Goal: Find specific page/section: Find specific page/section

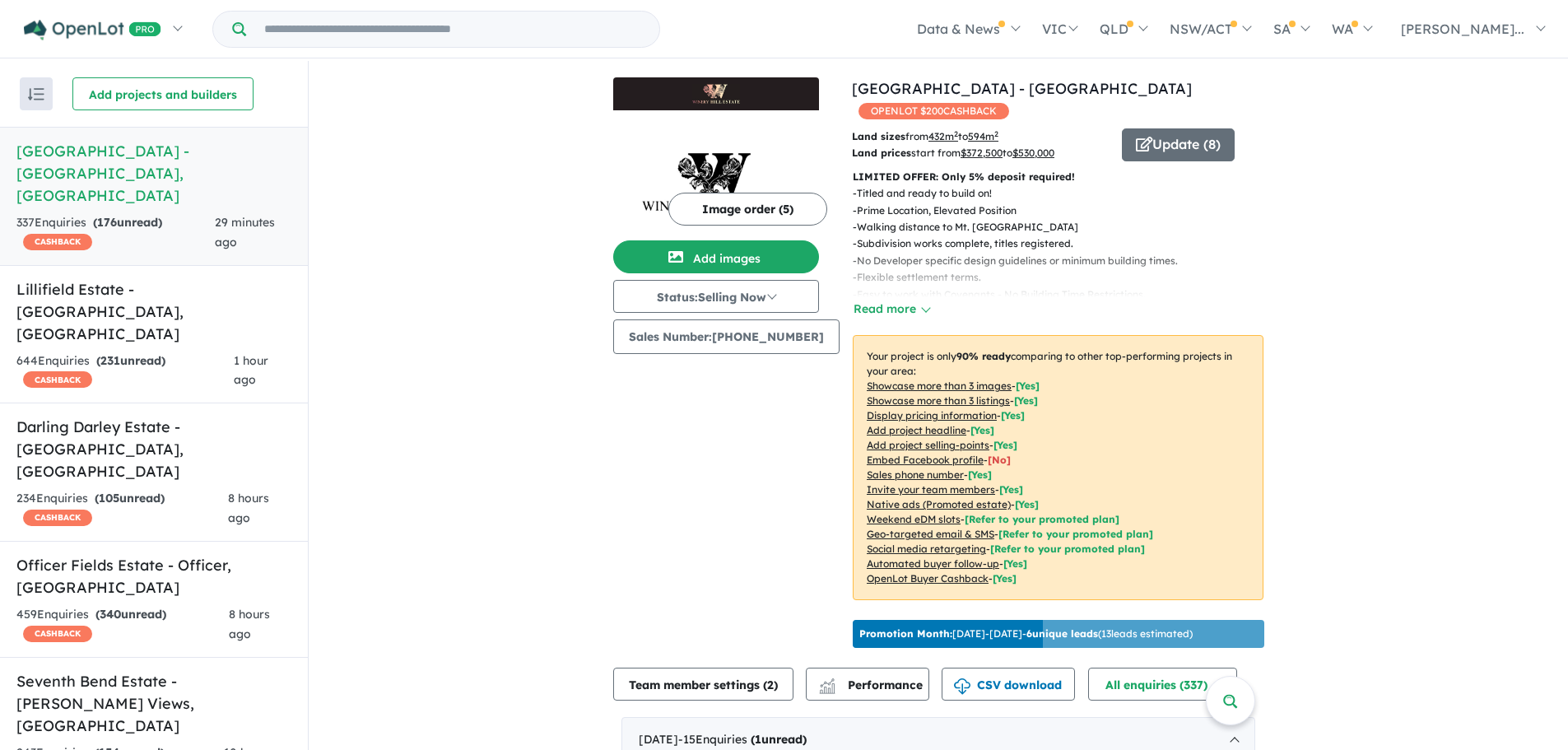
click at [0, 0] on link "Homepage" at bounding box center [0, 0] width 0 height 0
click at [325, 24] on input "Try estate name, suburb, builder or developer" at bounding box center [453, 29] width 407 height 35
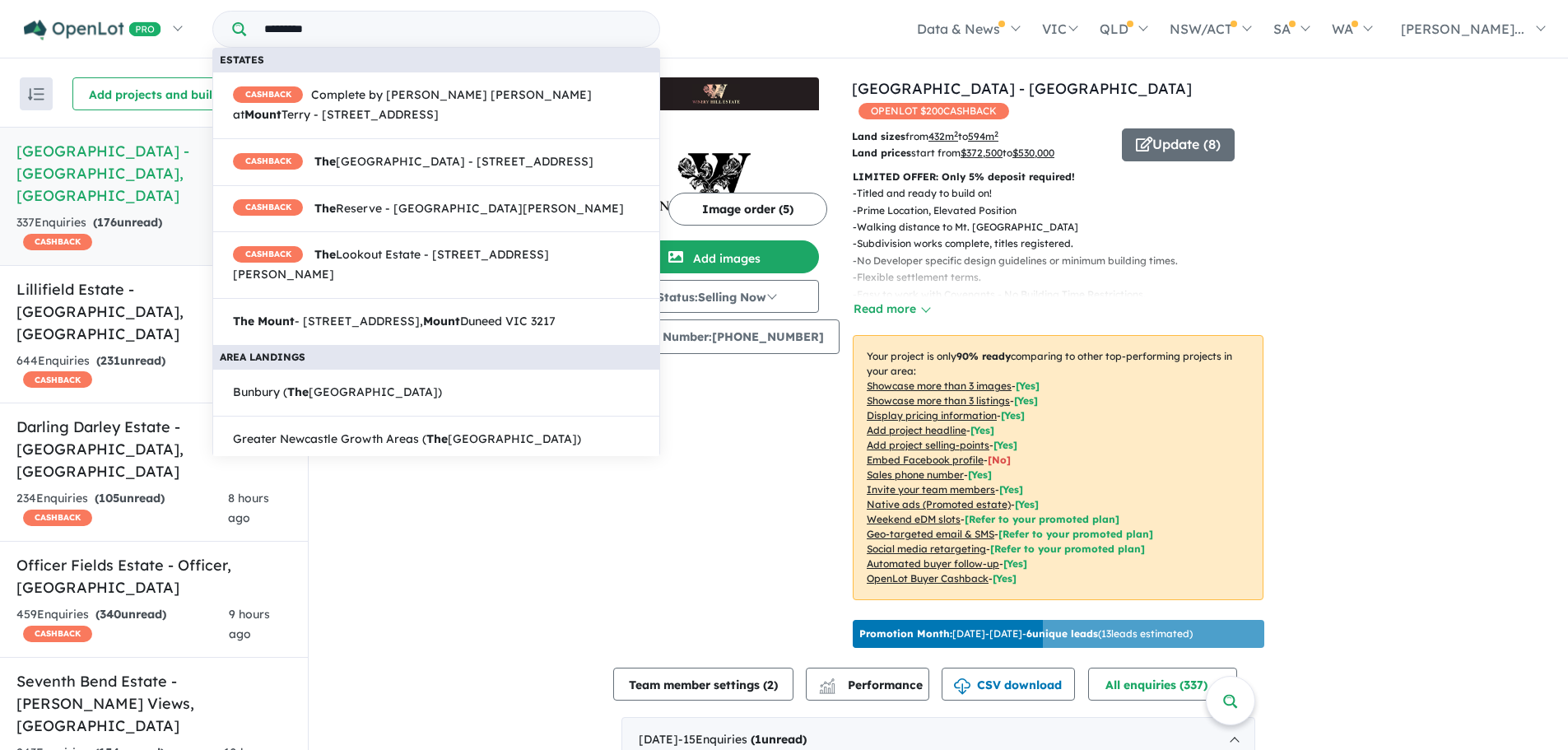
type input "*********"
click at [425, 331] on span "The Mount - 649-671 Torquay Road, Mount Duneed VIC 3217" at bounding box center [394, 322] width 323 height 20
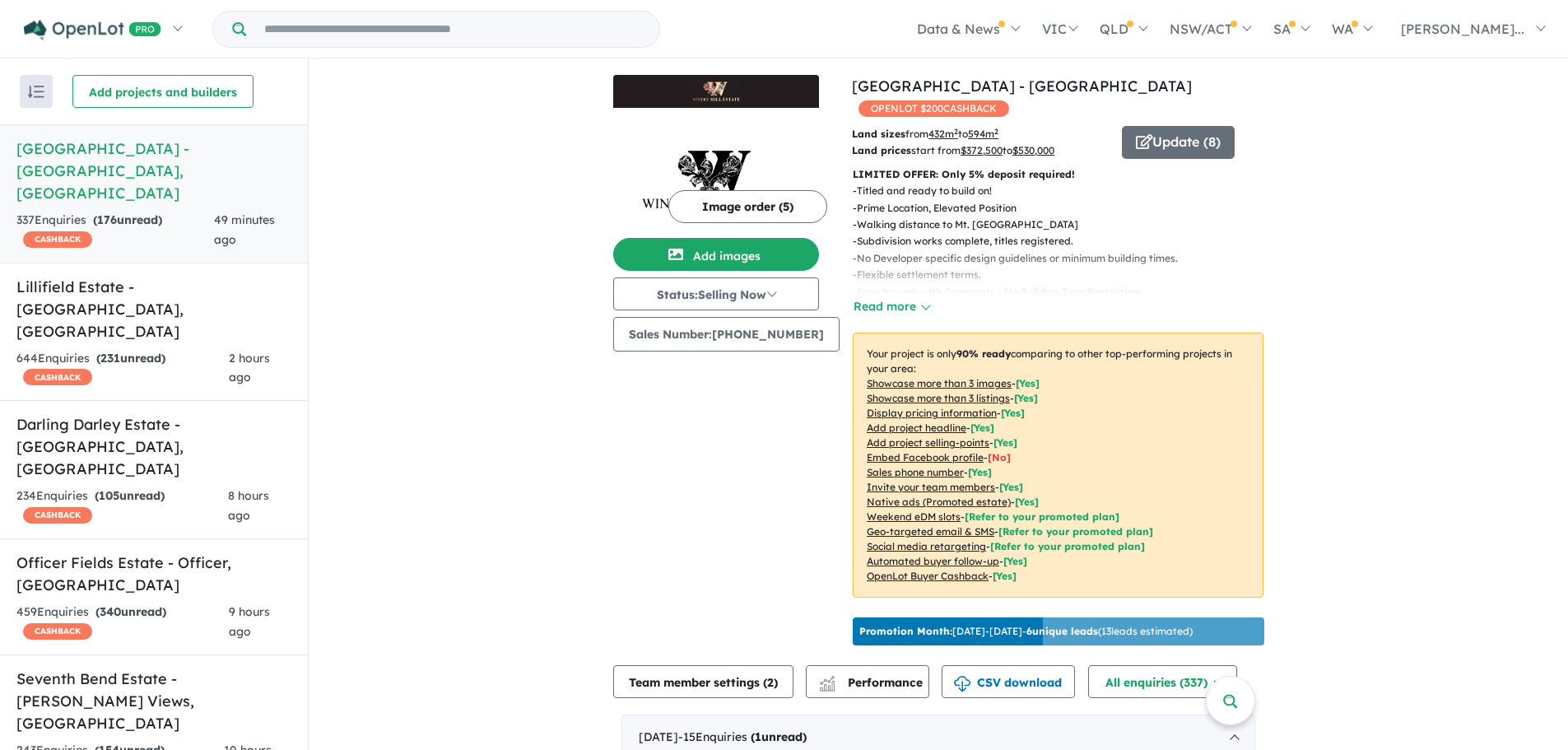
click at [194, 138] on h5 "[GEOGRAPHIC_DATA] - [GEOGRAPHIC_DATA] , [GEOGRAPHIC_DATA]" at bounding box center [154, 170] width 275 height 67
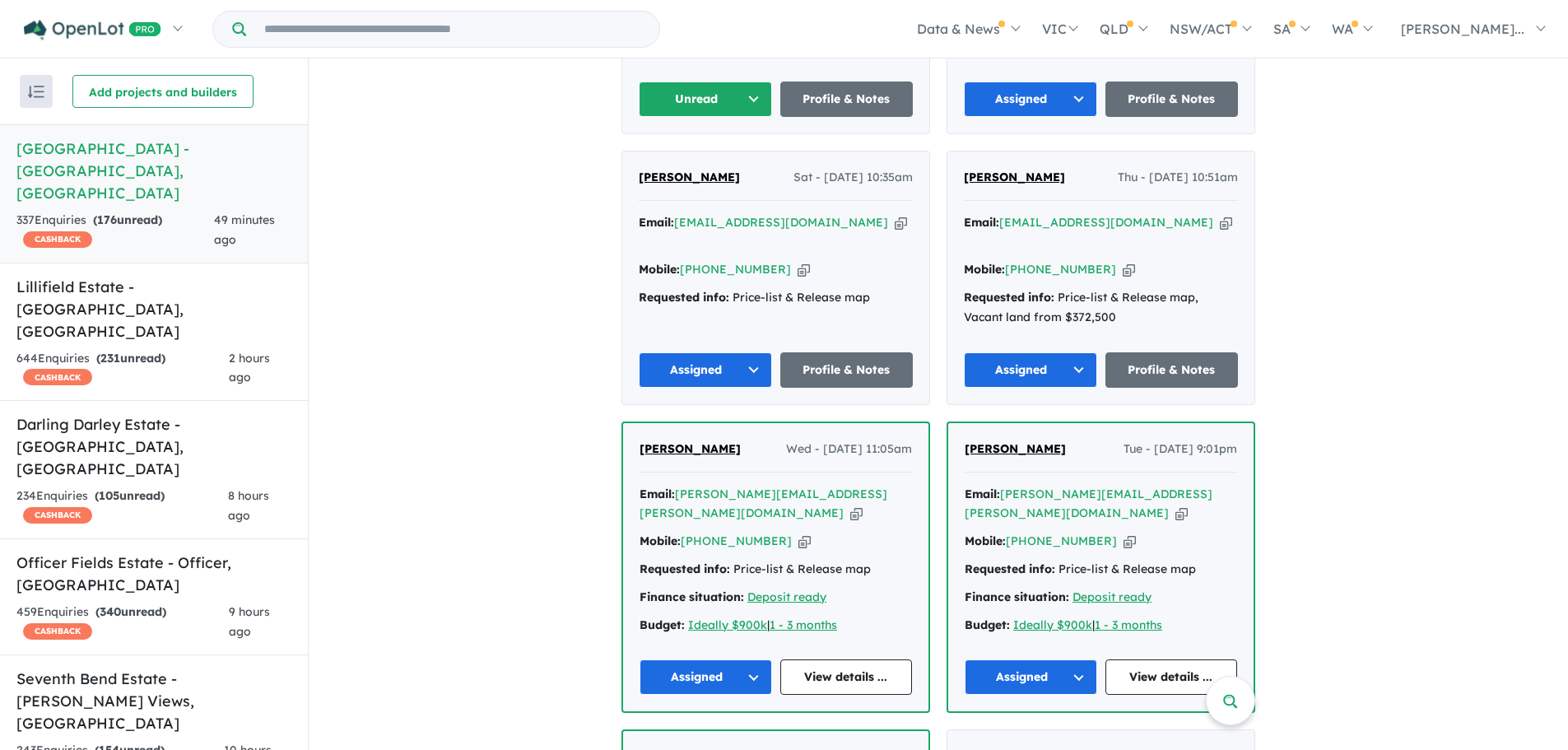
scroll to position [485, 0]
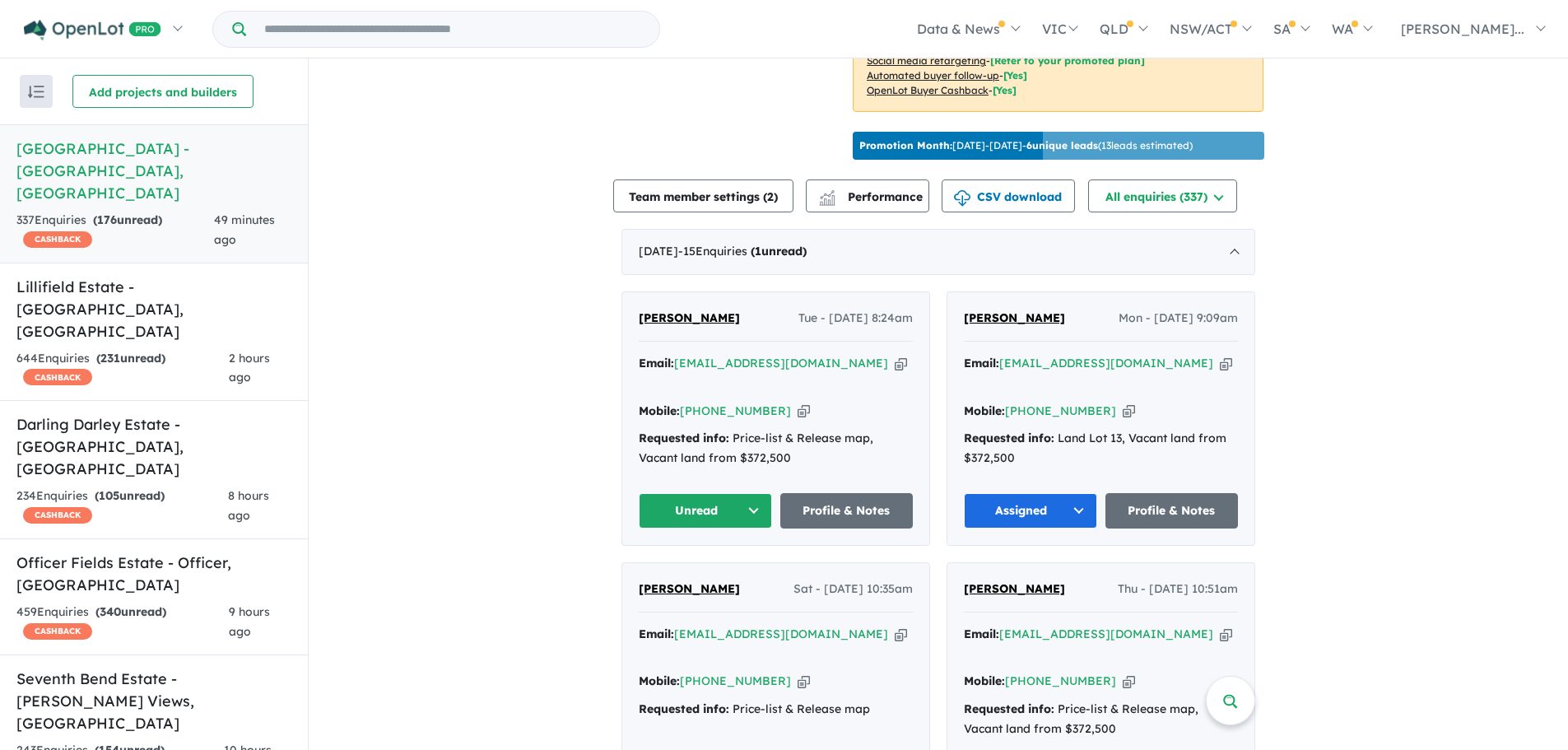
click at [739, 314] on div "[PERSON_NAME] - [DATE] 8:24am" at bounding box center [775, 325] width 274 height 33
click at [660, 311] on span "[PERSON_NAME]" at bounding box center [689, 317] width 101 height 15
click at [988, 311] on span "[PERSON_NAME]" at bounding box center [1014, 317] width 101 height 15
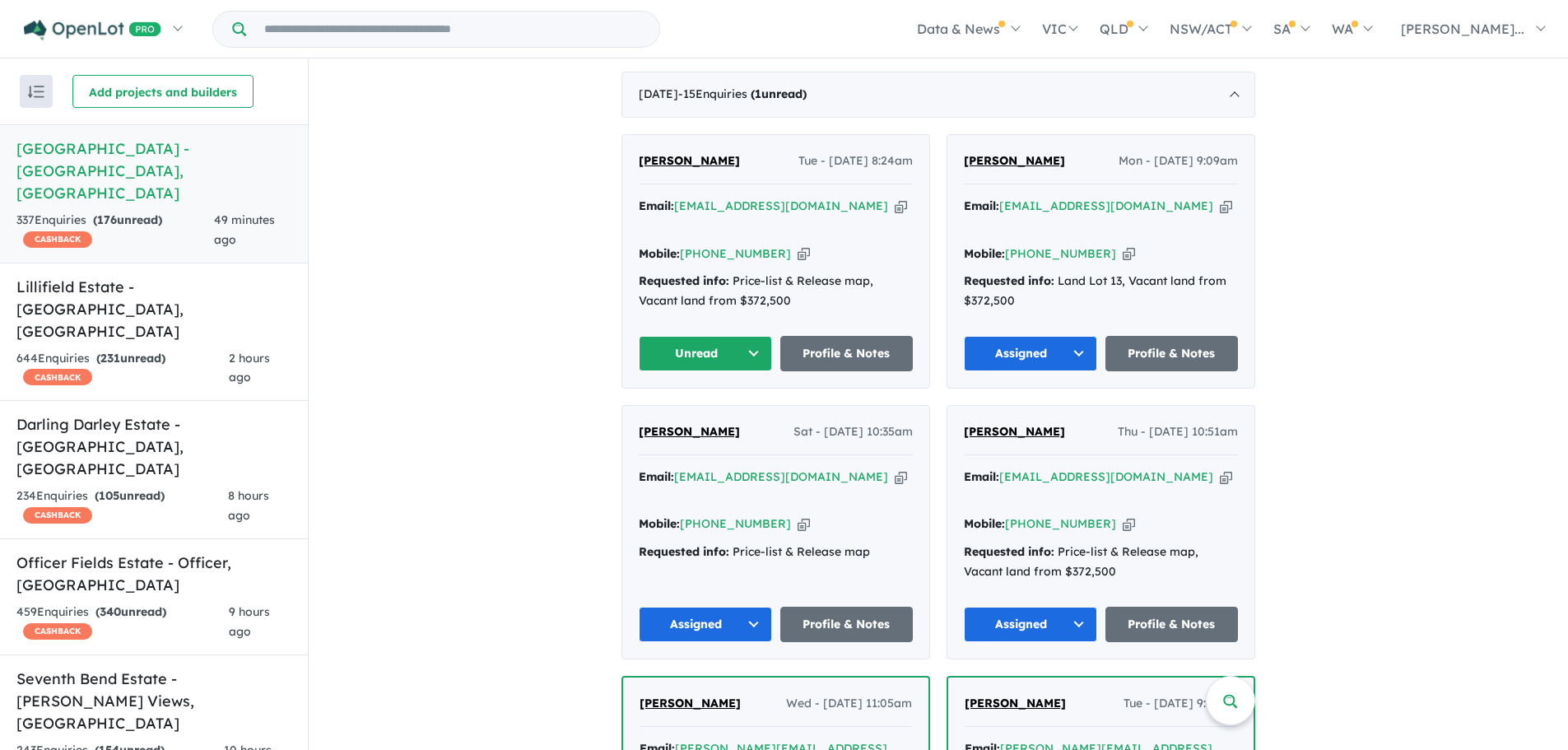
scroll to position [651, 0]
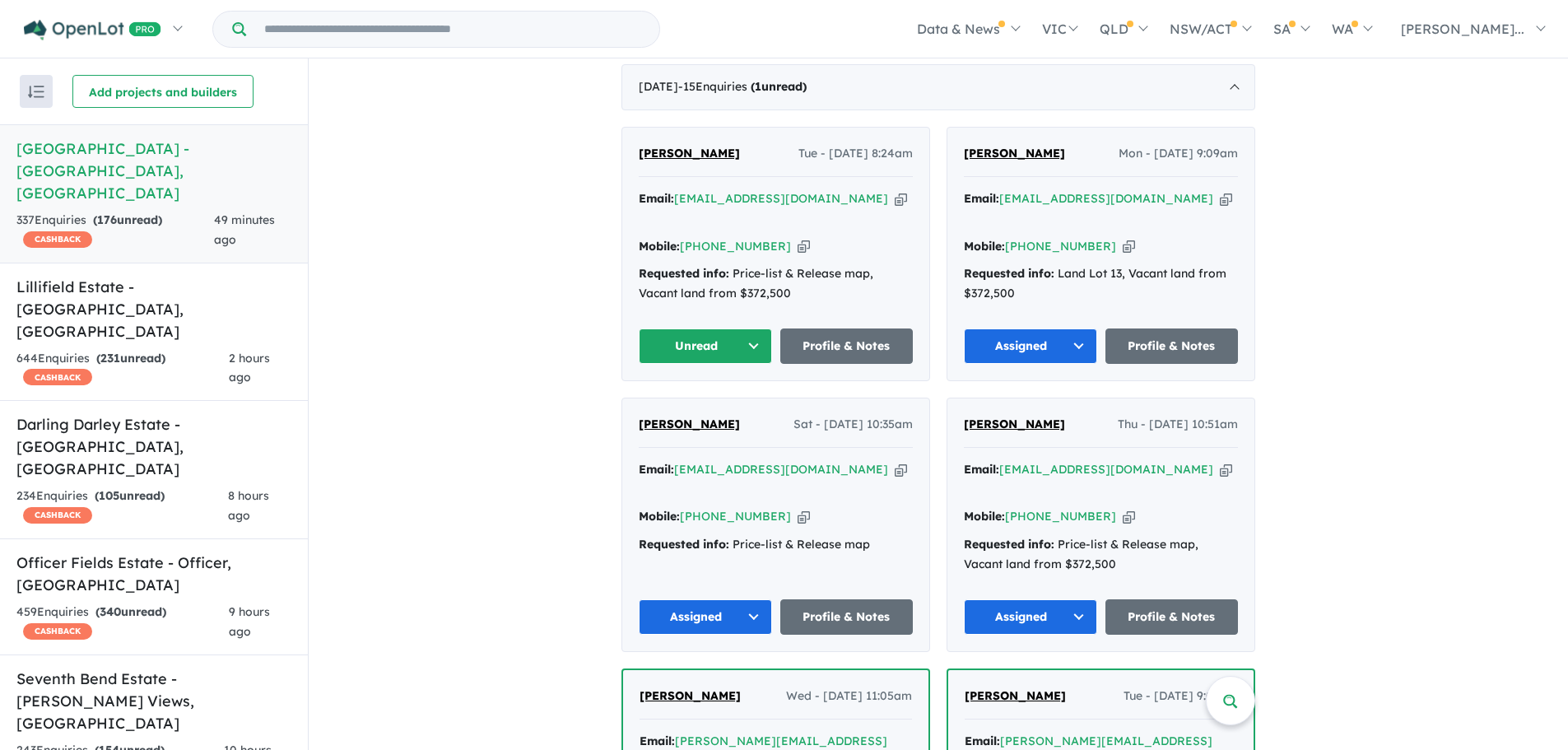
click at [659, 416] on span "[PERSON_NAME]" at bounding box center [689, 423] width 101 height 15
click at [992, 416] on span "[PERSON_NAME]" at bounding box center [1014, 423] width 101 height 15
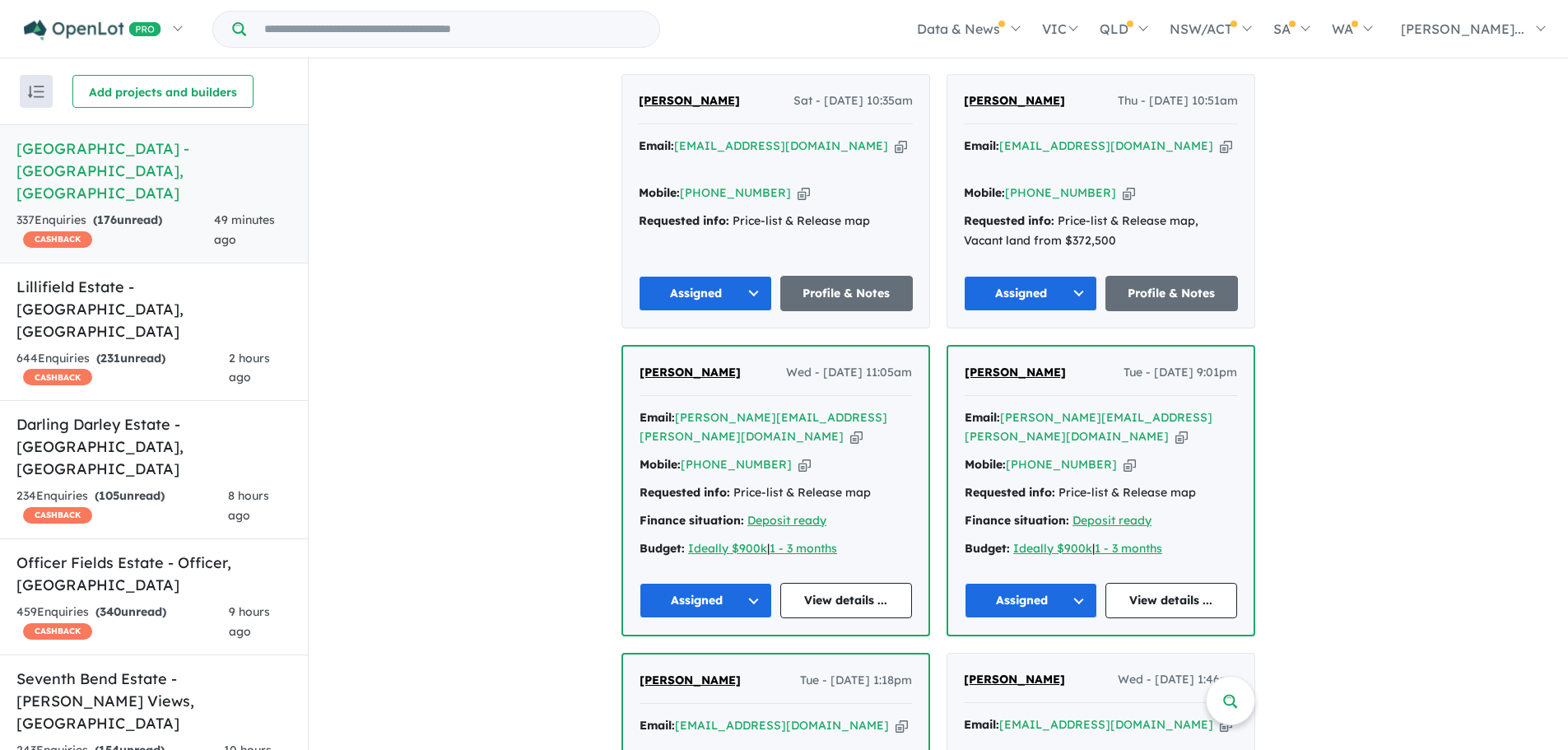
scroll to position [1061, 0]
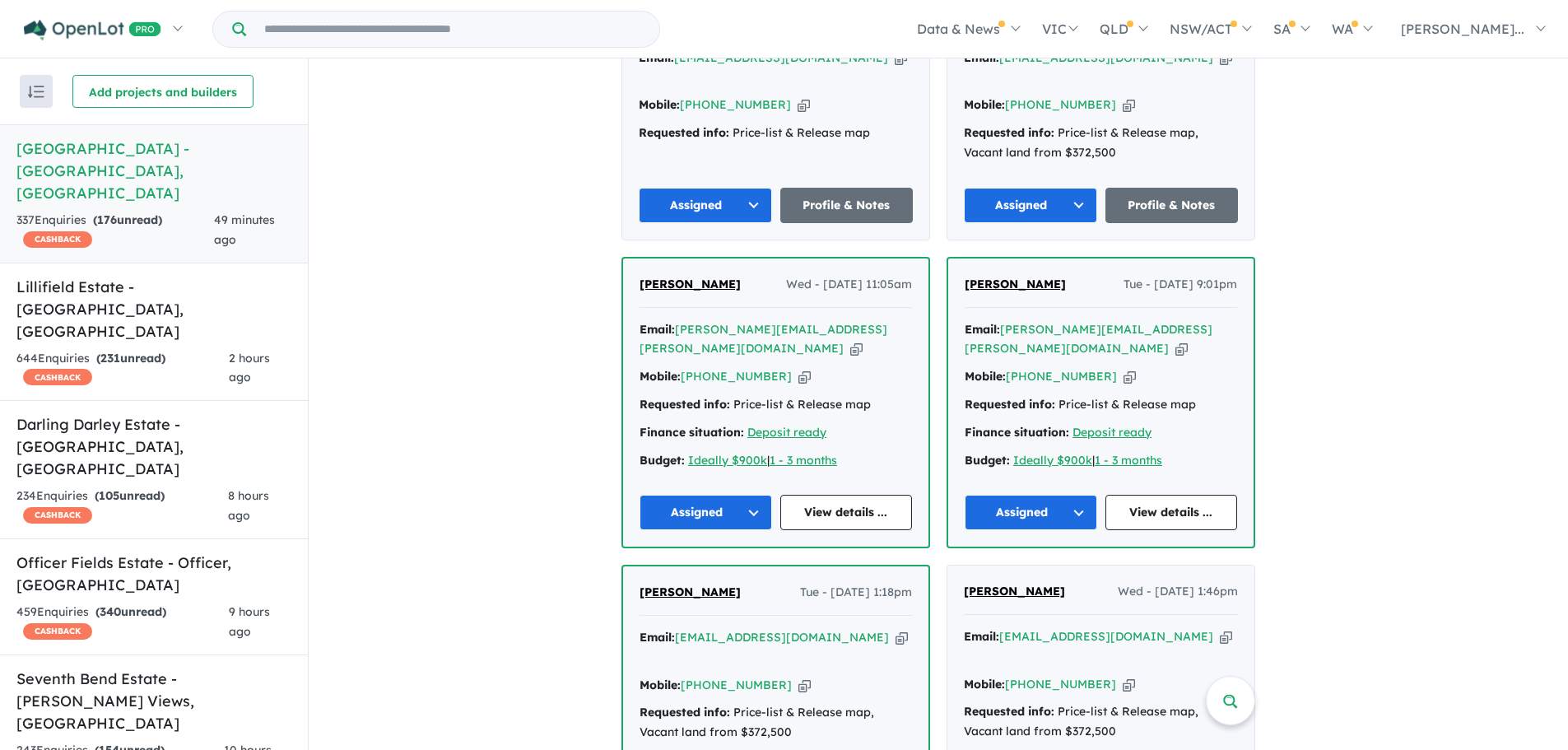
click at [675, 277] on span "[PERSON_NAME]" at bounding box center [690, 284] width 101 height 15
click at [988, 584] on span "Naveen singh Sahota" at bounding box center [1014, 591] width 101 height 15
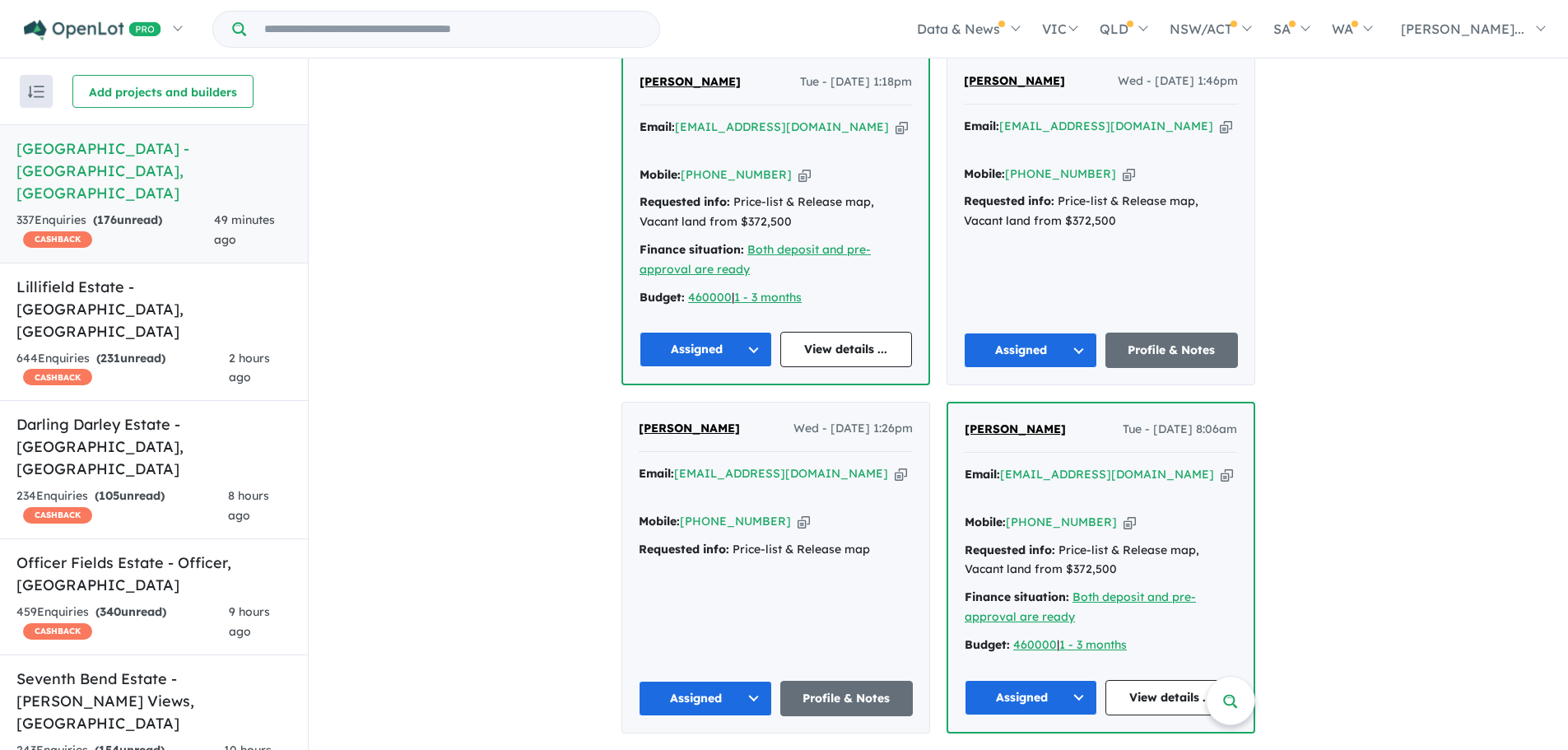
scroll to position [1720, 0]
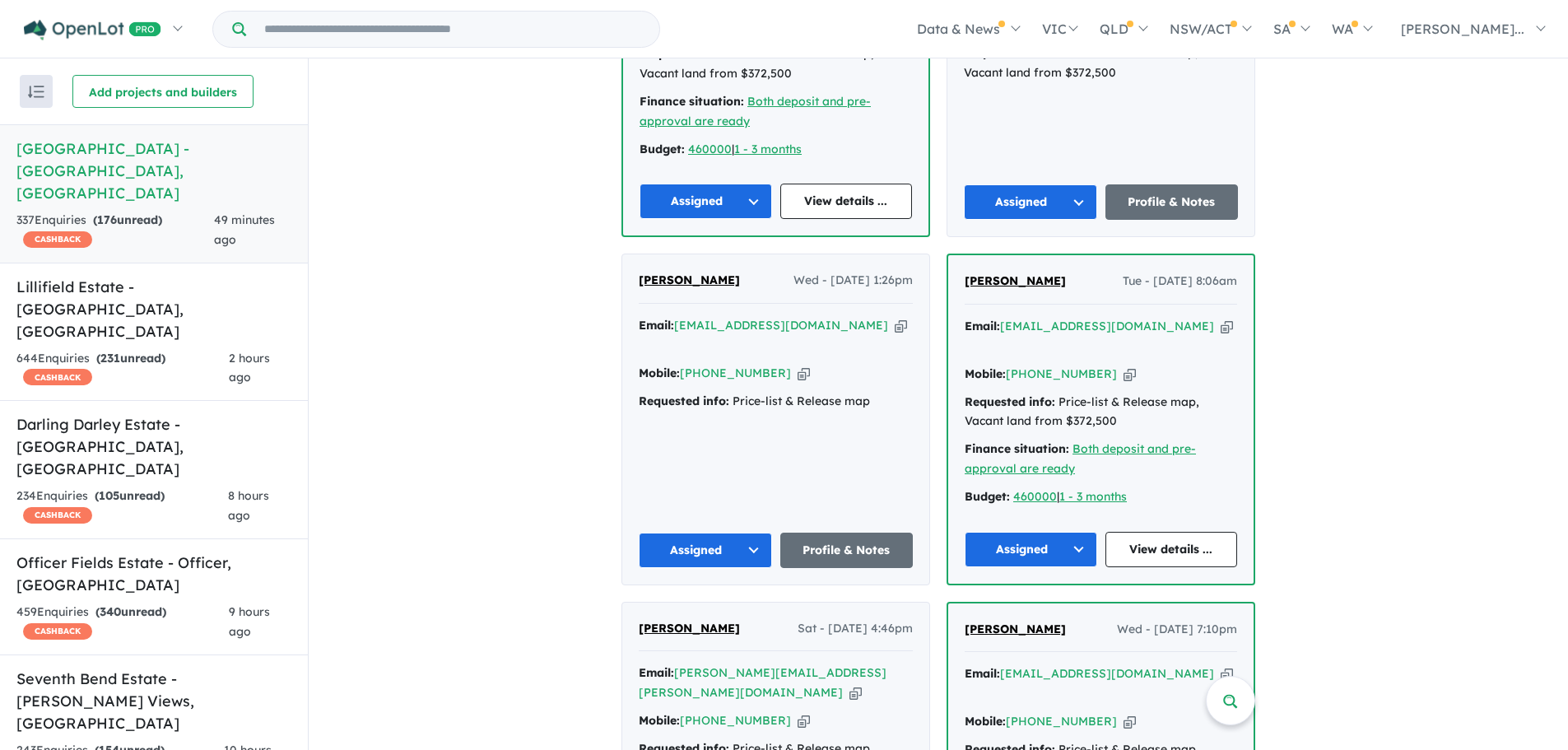
click at [696, 272] on span "Emily Murphy" at bounding box center [689, 279] width 101 height 15
click at [1008, 273] on span "serdar soysal" at bounding box center [1015, 280] width 101 height 15
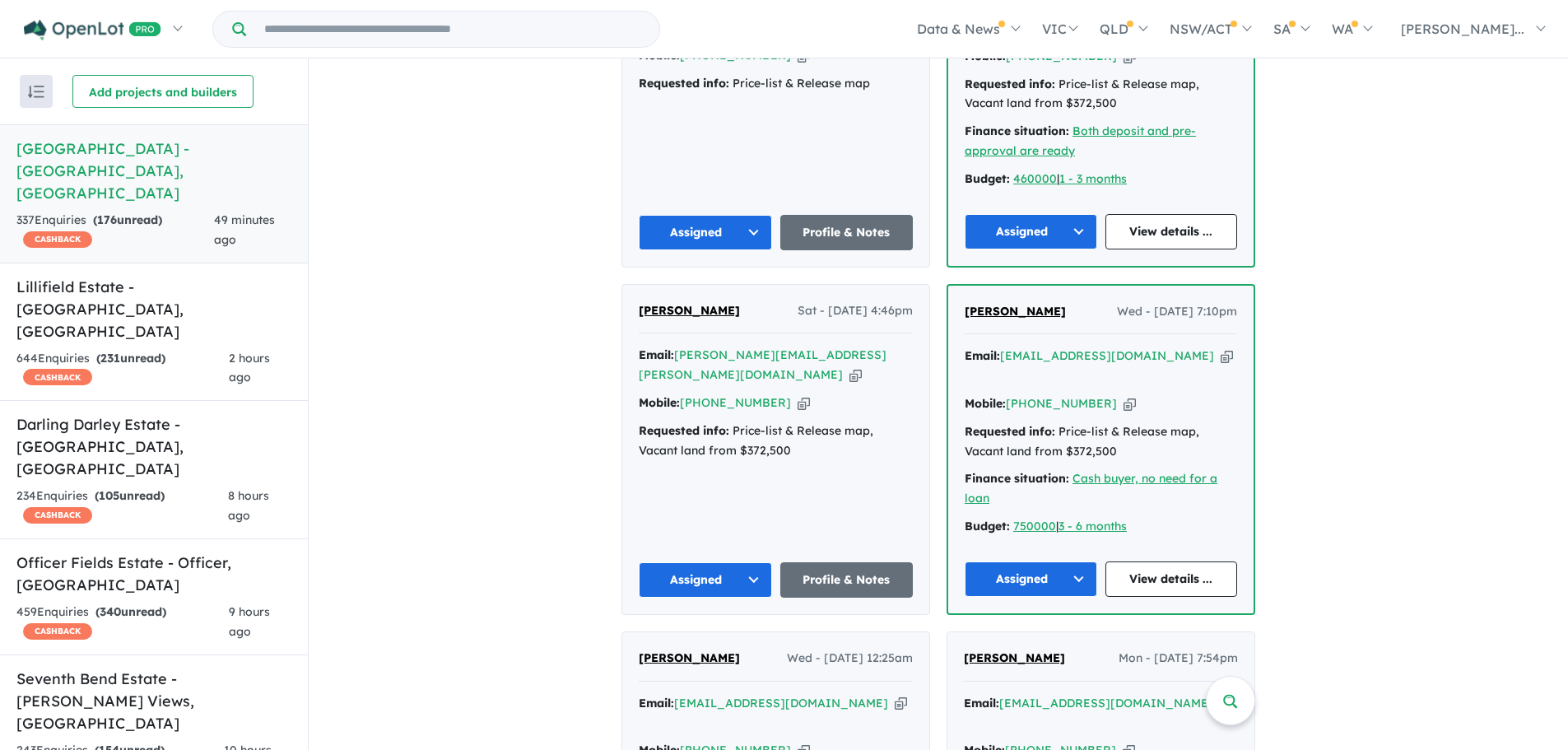
scroll to position [2049, 0]
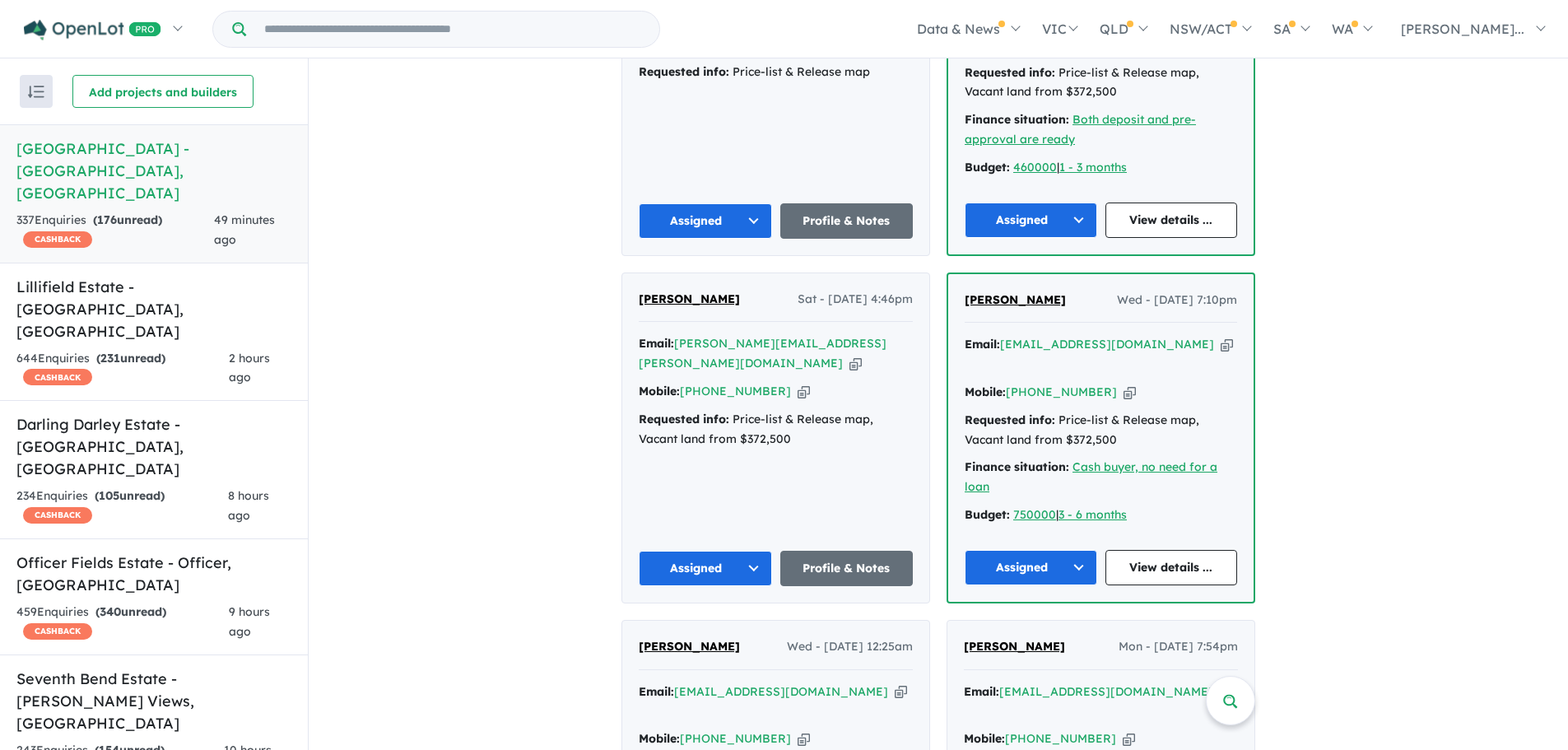
click at [696, 292] on span "Hans Kumar" at bounding box center [689, 298] width 101 height 15
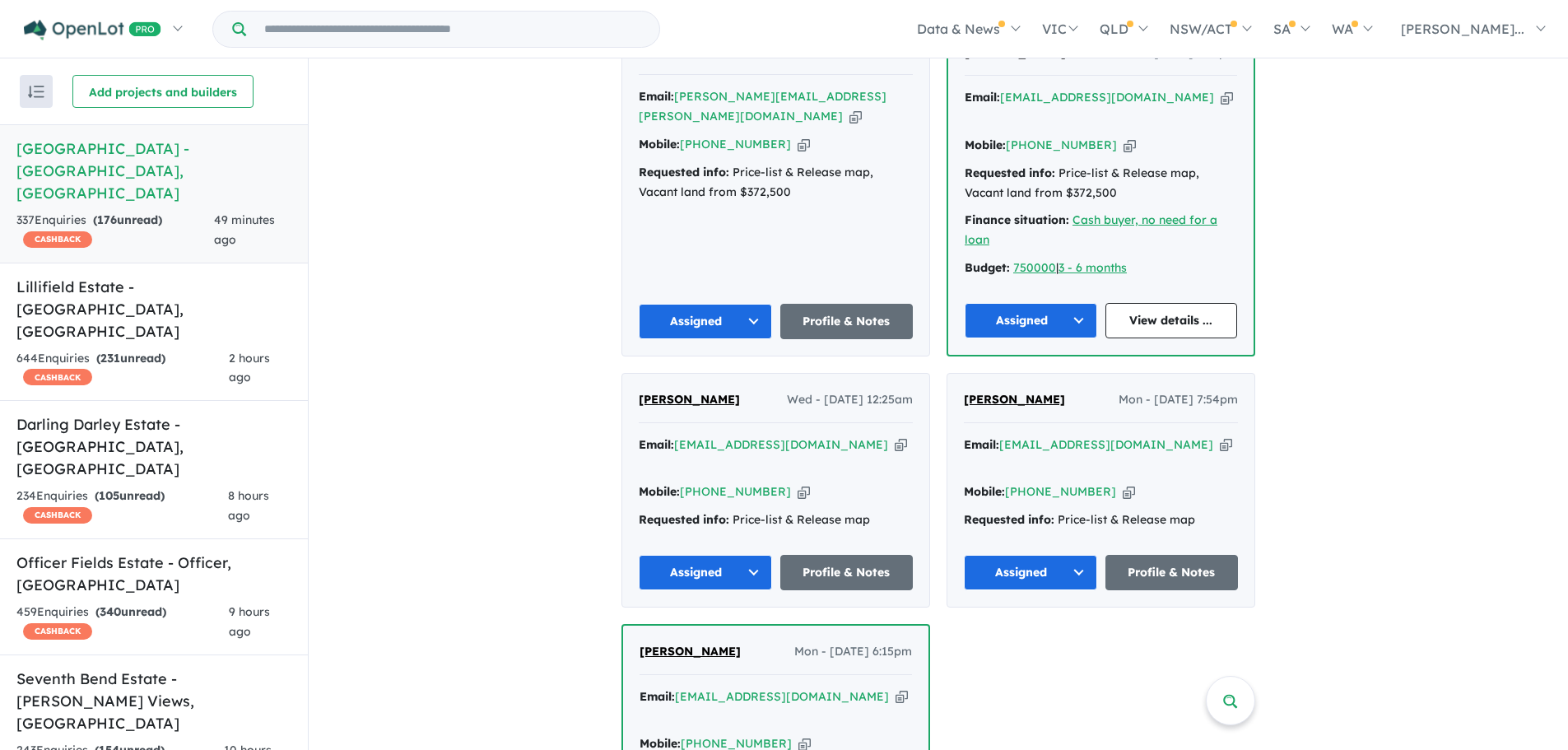
click at [695, 392] on span "Jupinder Singh" at bounding box center [689, 399] width 101 height 15
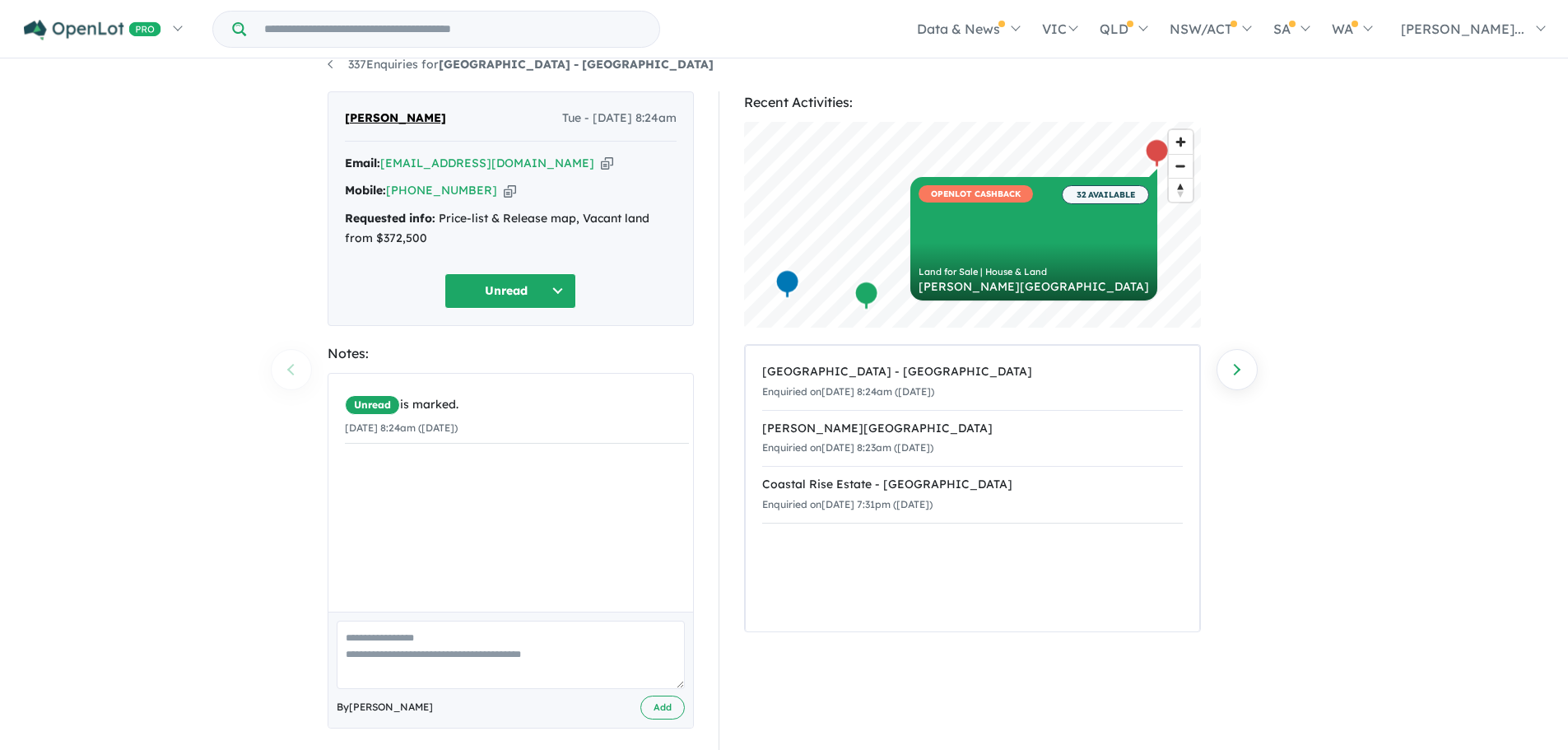
scroll to position [34, 0]
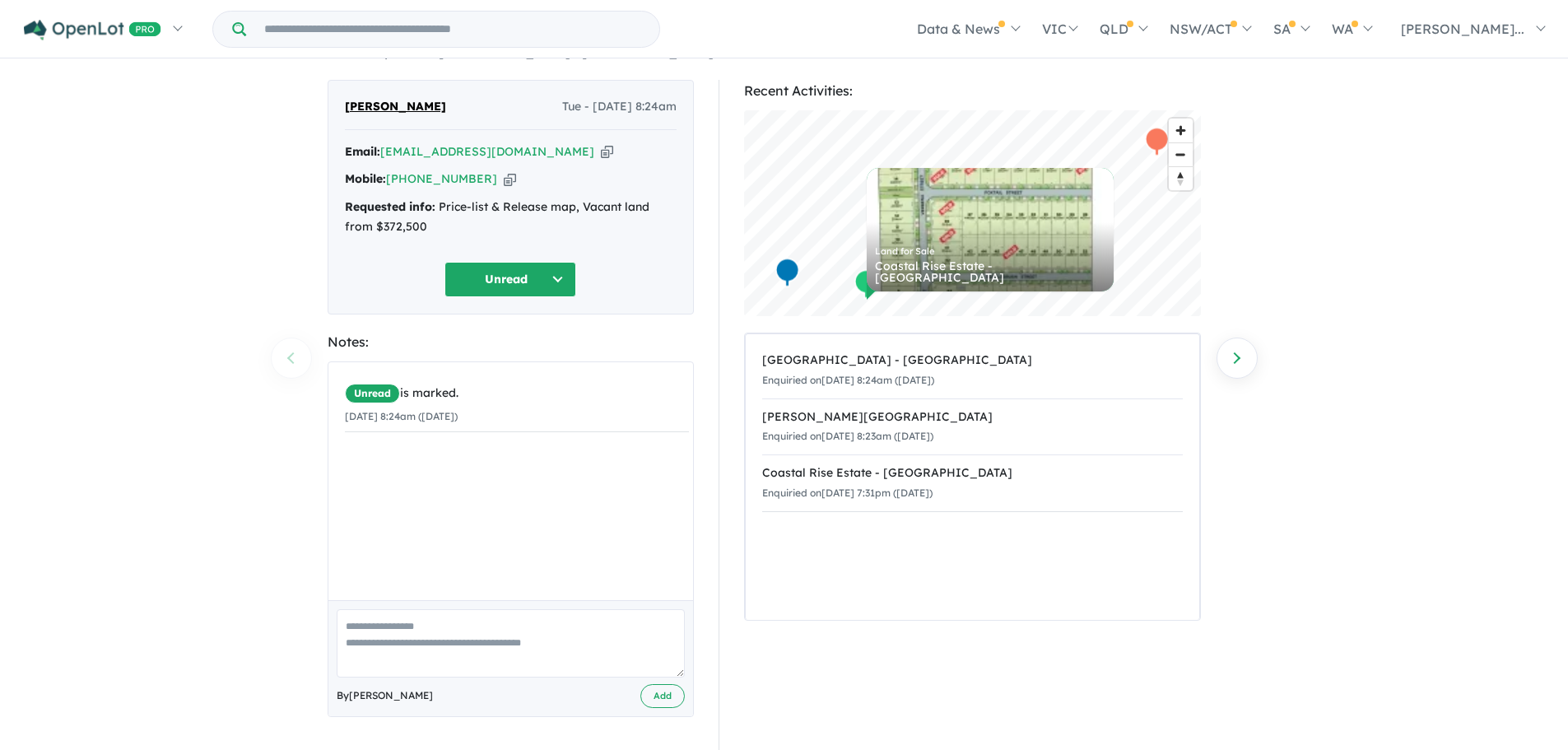
drag, startPoint x: 878, startPoint y: 470, endPoint x: 1333, endPoint y: 388, distance: 462.3
click at [1346, 424] on div "337 Enquiries for Winery Hill Estate - Mount Duneed Previous enquiry Next enqui…" at bounding box center [784, 372] width 1568 height 691
click at [871, 414] on div "Palomino - Armstrong Creek" at bounding box center [973, 417] width 421 height 20
click at [845, 466] on div "Coastal Rise Estate - Mount Duneed" at bounding box center [973, 473] width 421 height 20
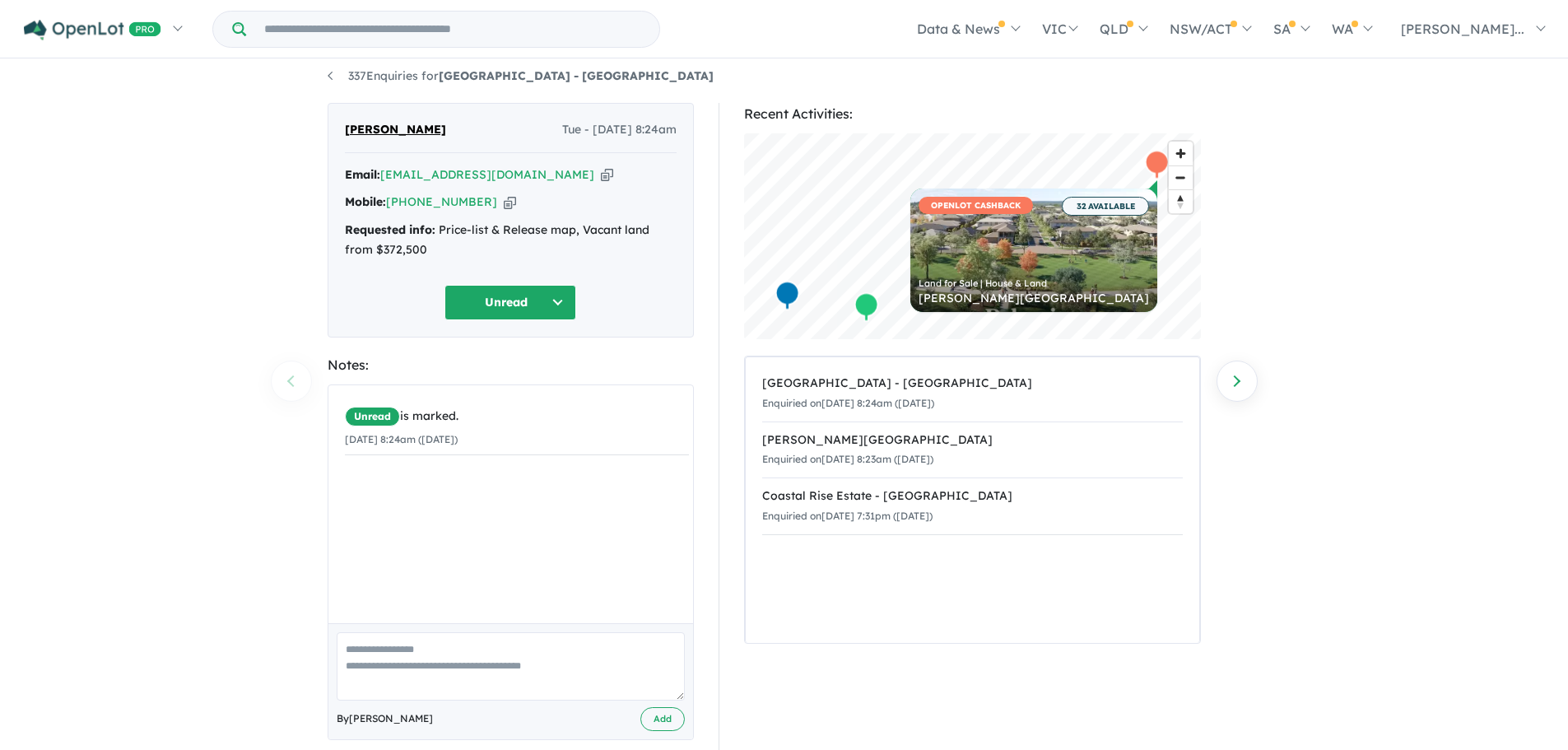
scroll to position [0, 0]
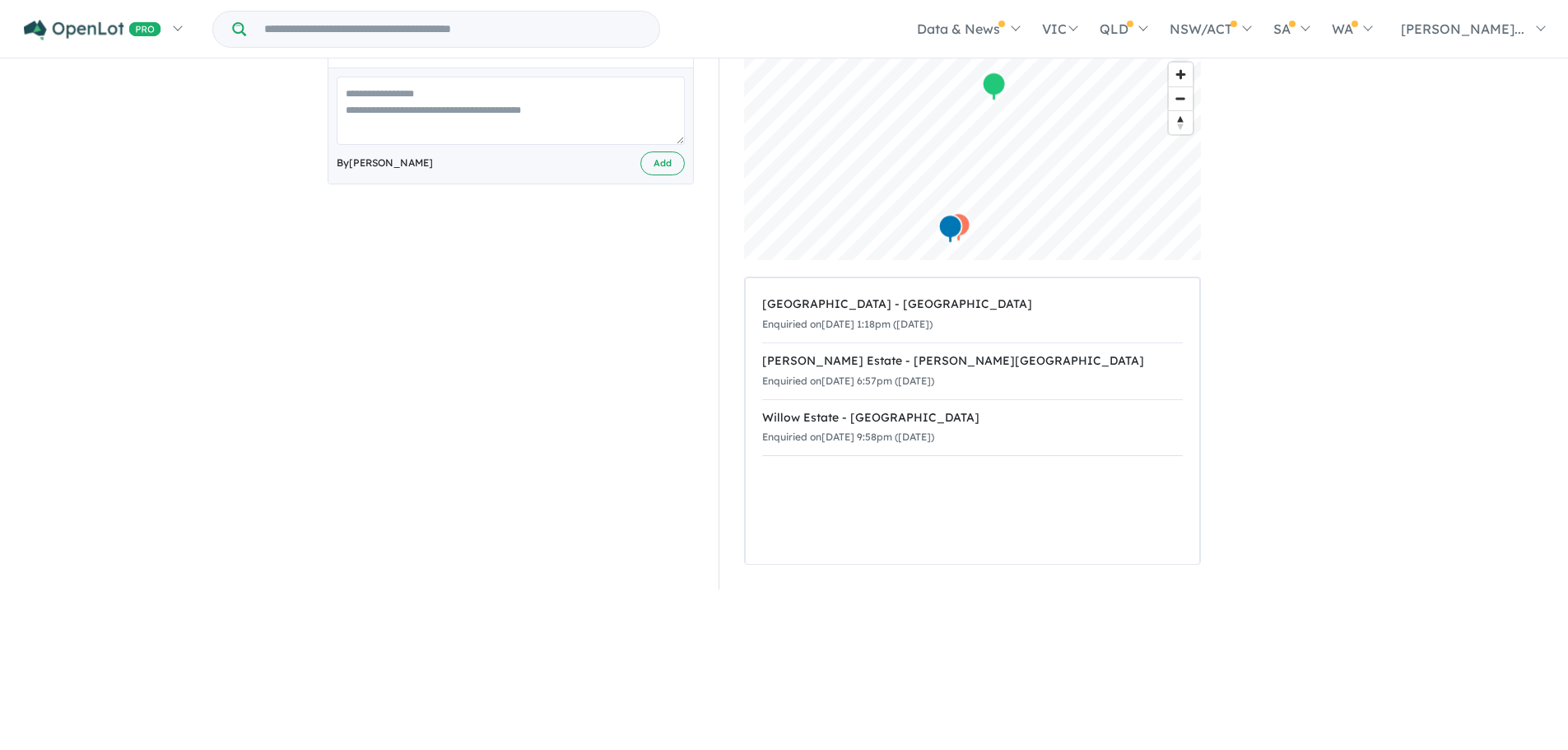
scroll to position [576, 0]
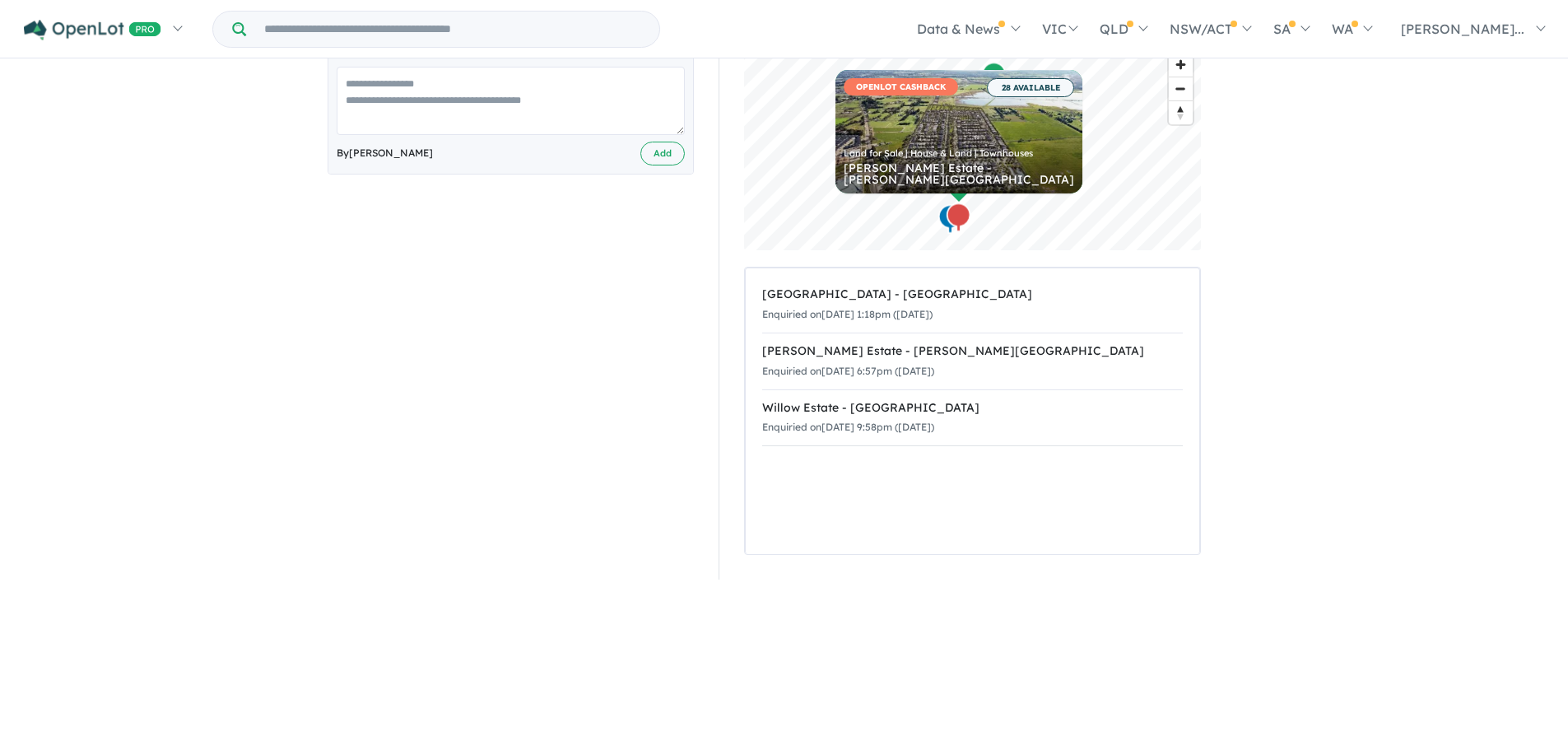
click at [851, 355] on div "[PERSON_NAME] Estate - [PERSON_NAME][GEOGRAPHIC_DATA]" at bounding box center [973, 351] width 421 height 20
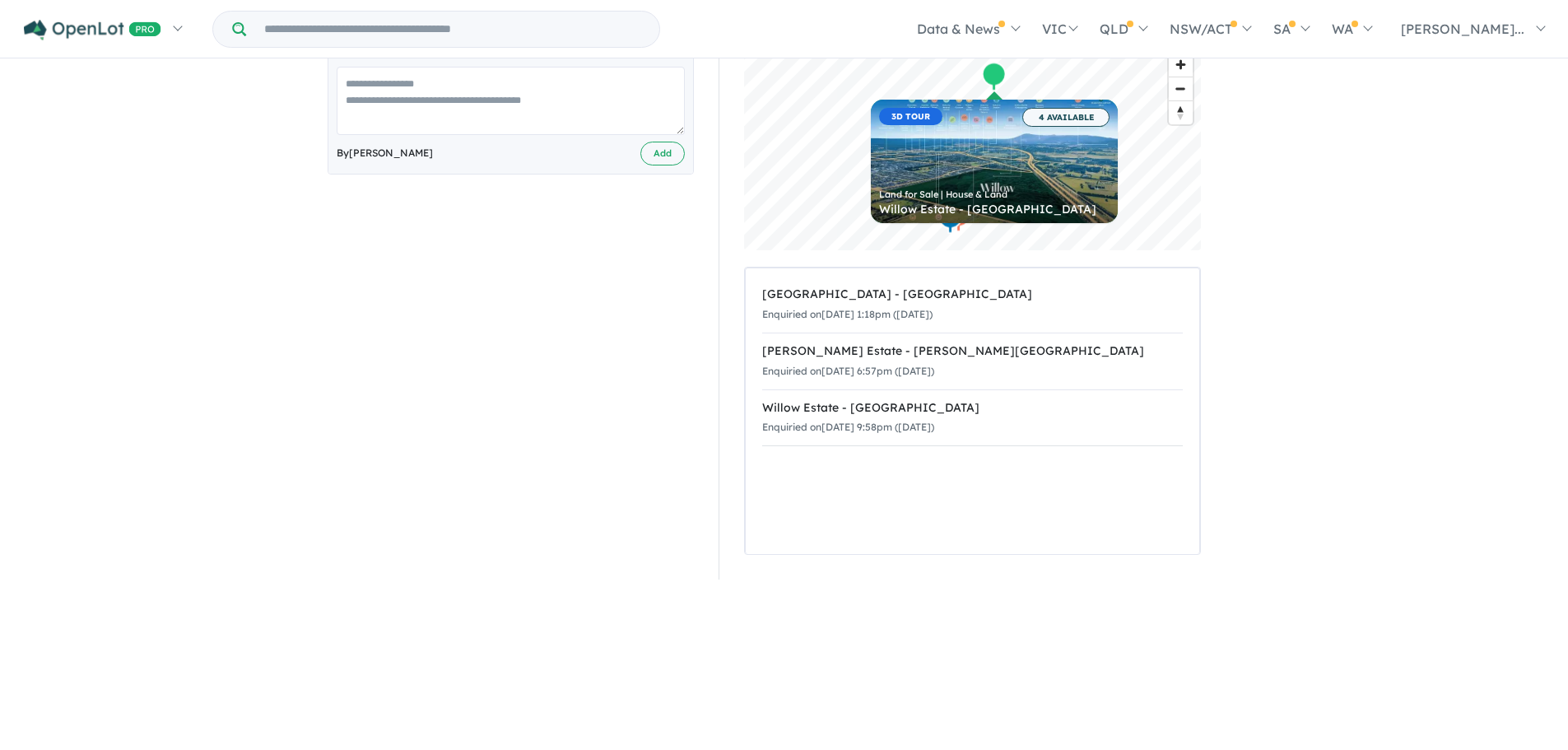
click at [802, 410] on div "Willow Estate - Gisborne" at bounding box center [973, 407] width 421 height 20
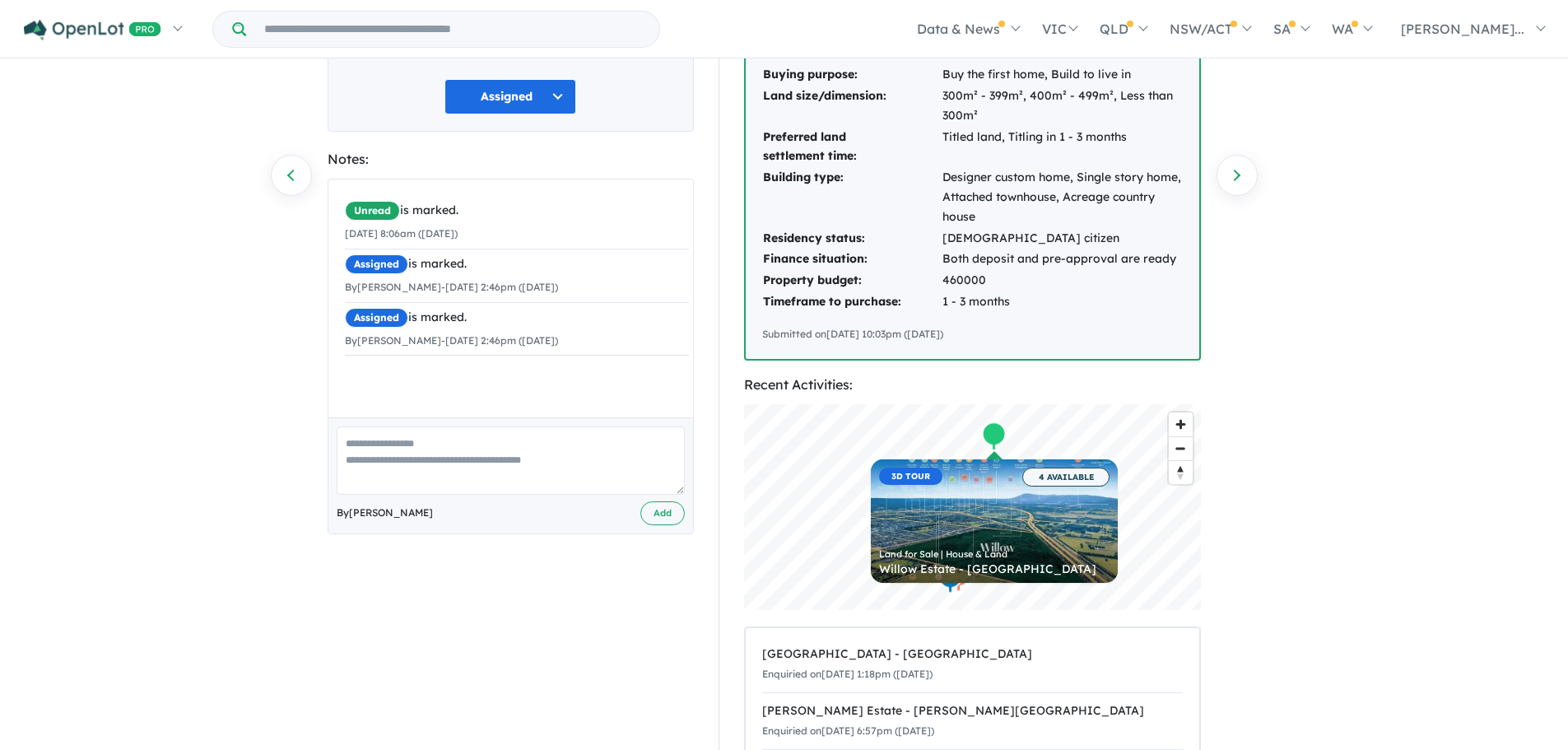
scroll to position [0, 0]
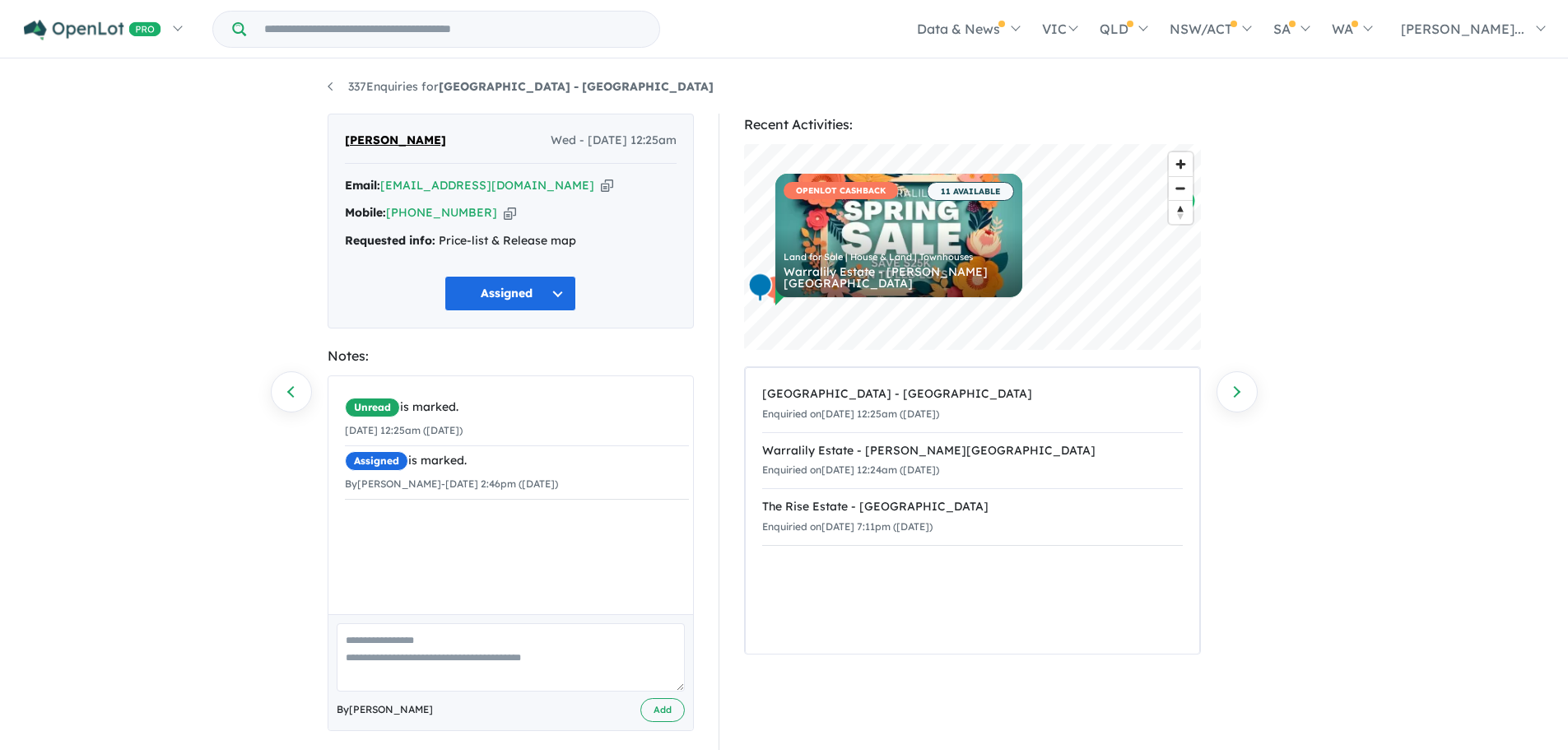
click at [873, 447] on div "Warralily Estate - Armstrong Creek" at bounding box center [973, 451] width 421 height 20
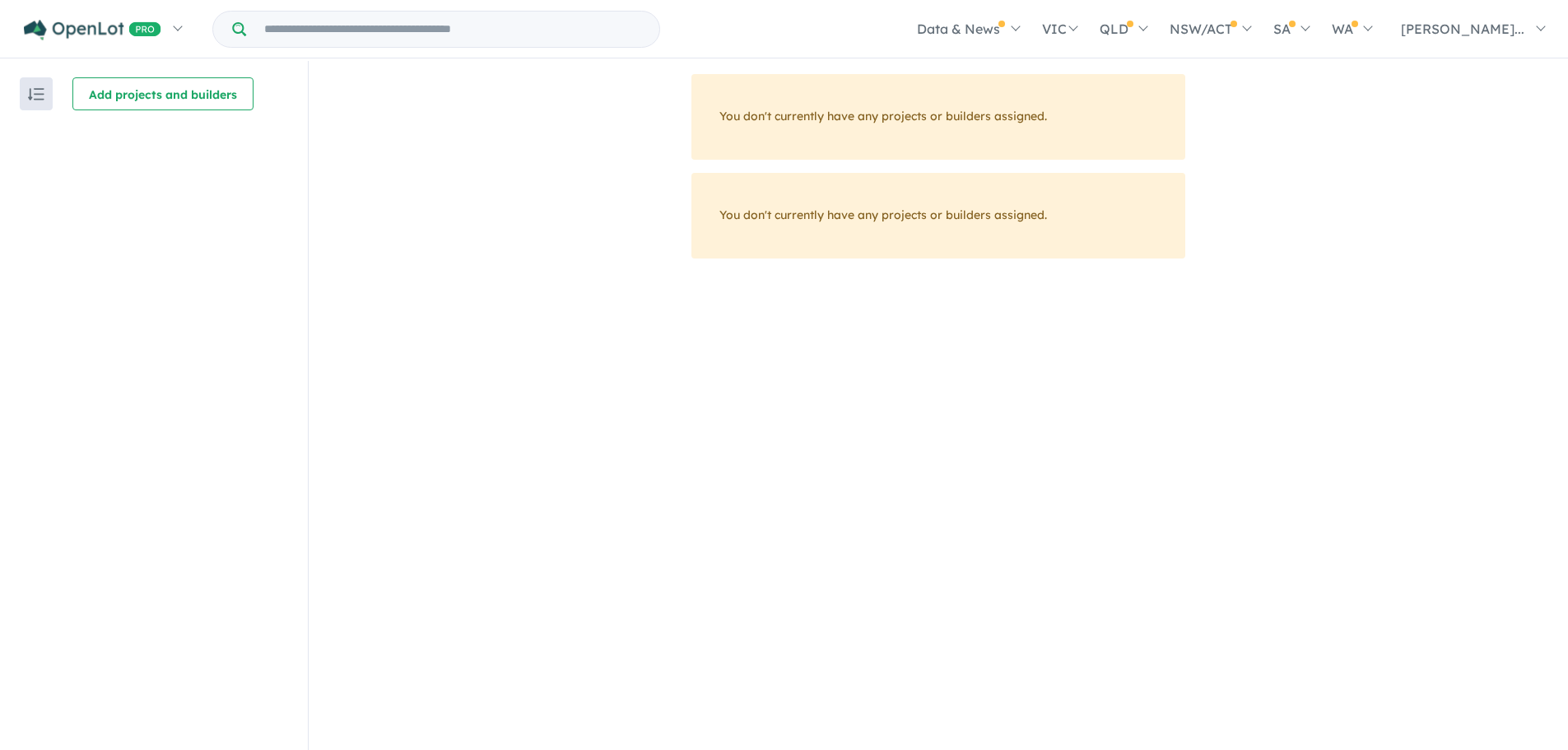
click at [186, 29] on link at bounding box center [102, 29] width 180 height 58
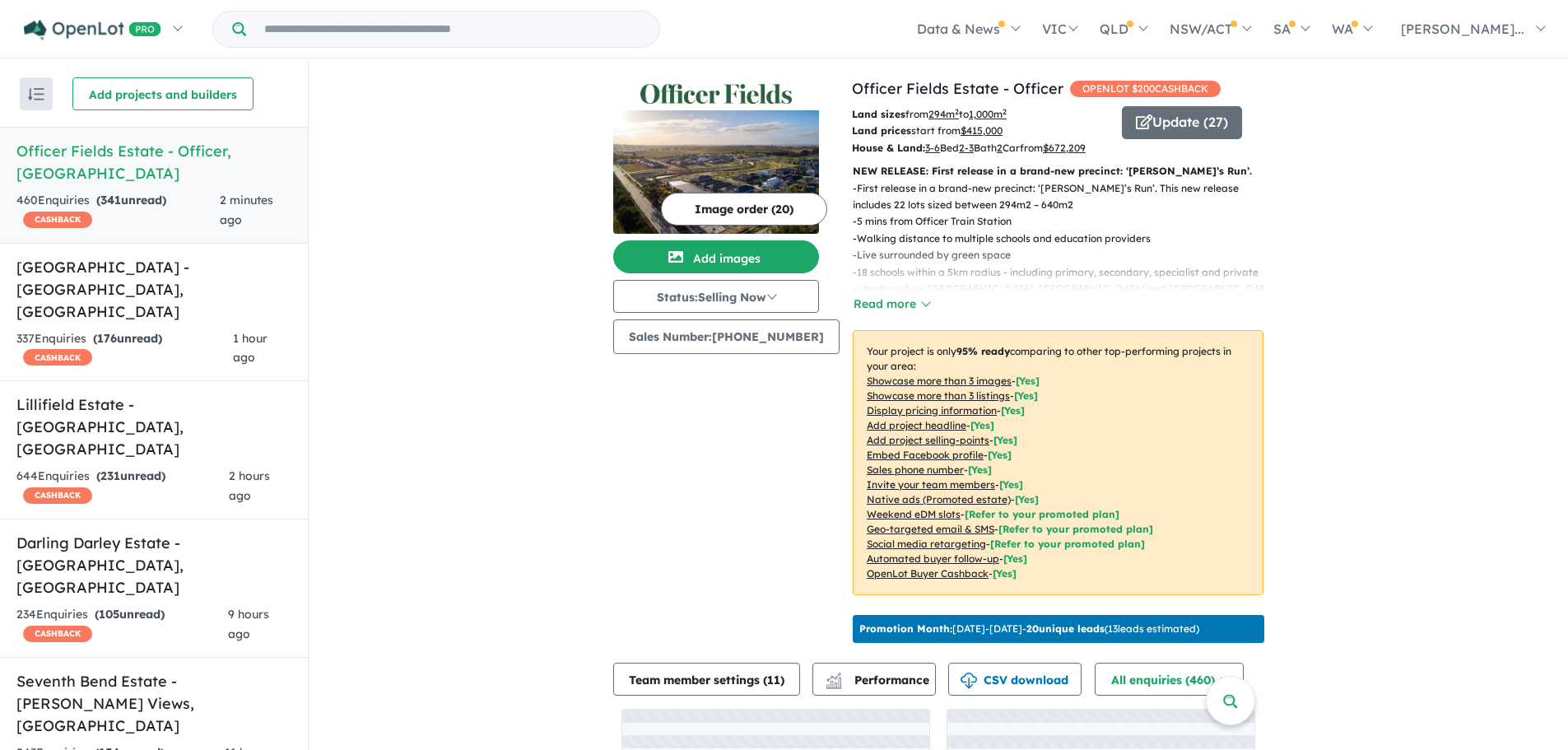
click at [0, 0] on link "Suburb/Council Report" at bounding box center [0, 0] width 0 height 0
